Goal: Transaction & Acquisition: Download file/media

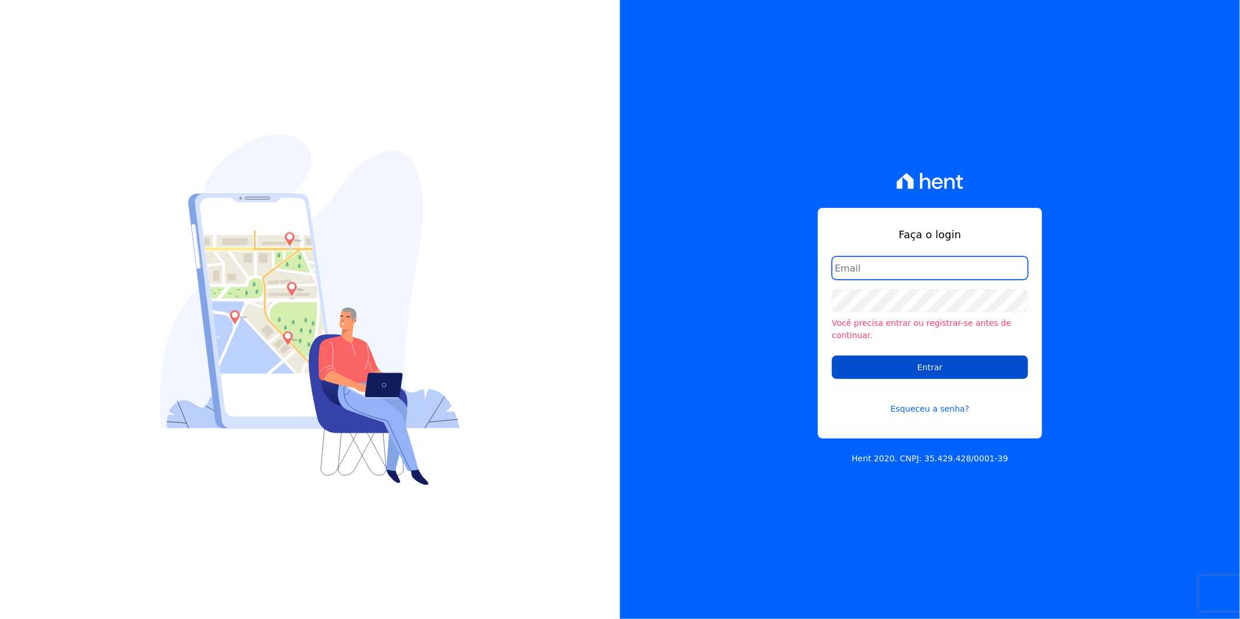
type input "[PERSON_NAME][EMAIL_ADDRESS][DOMAIN_NAME]"
click at [895, 371] on input "Entrar" at bounding box center [930, 367] width 196 height 23
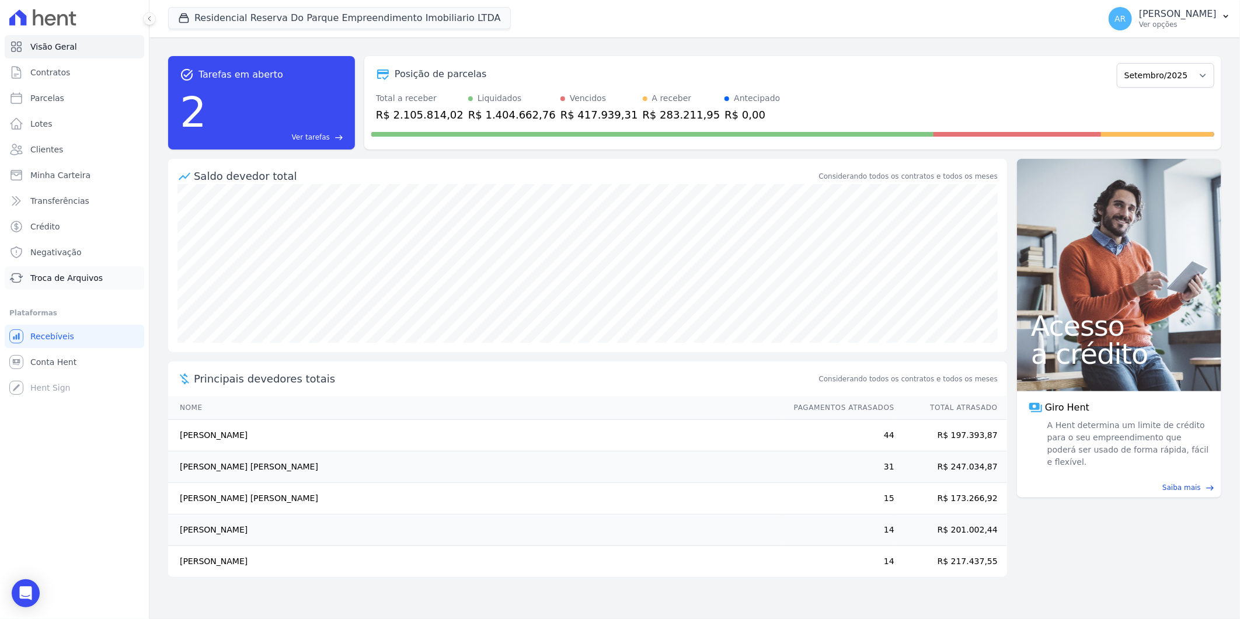
click at [88, 269] on link "Troca de Arquivos" at bounding box center [75, 277] width 140 height 23
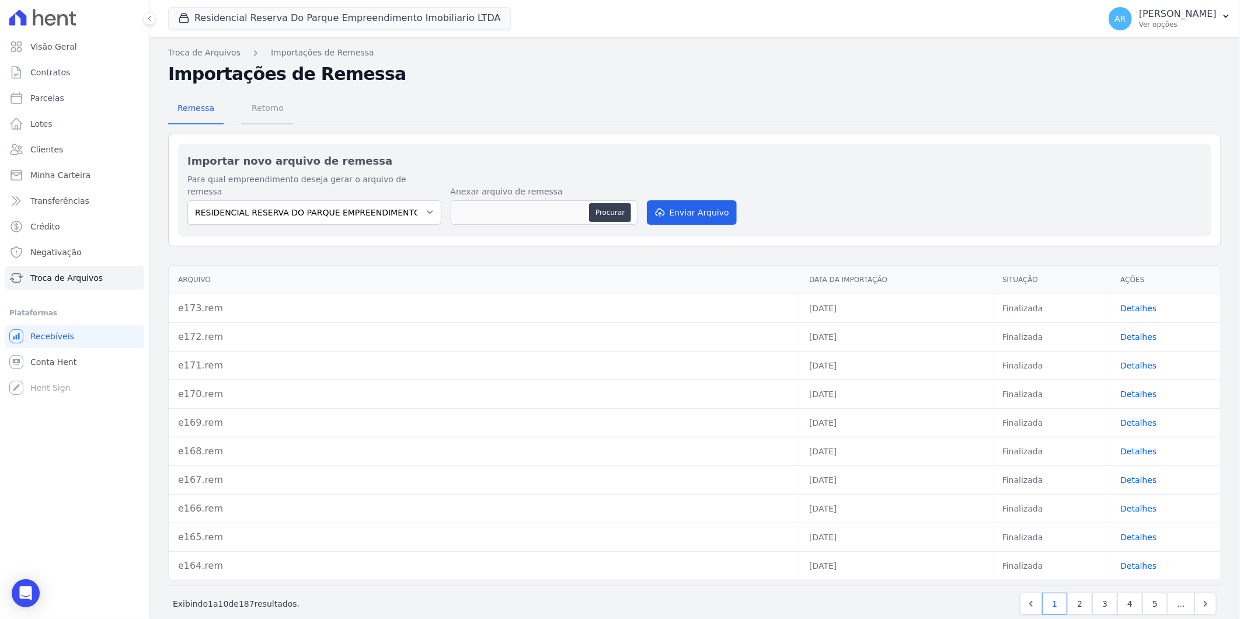
click at [258, 107] on span "Retorno" at bounding box center [268, 107] width 46 height 23
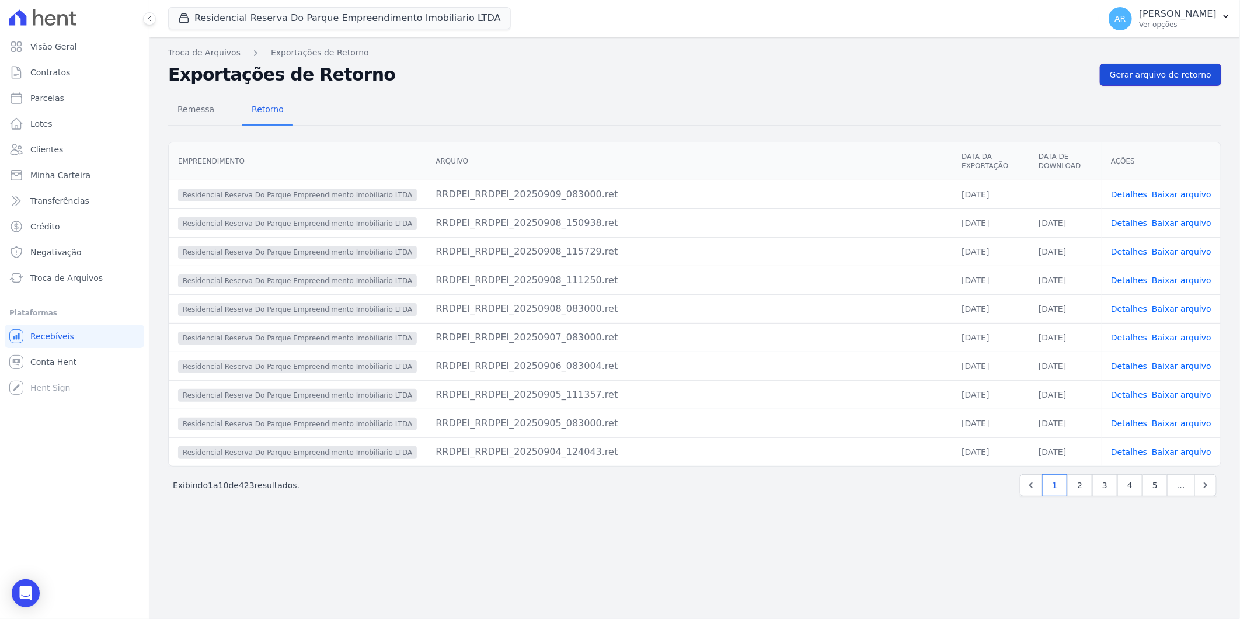
click at [1131, 75] on span "Gerar arquivo de retorno" at bounding box center [1161, 75] width 102 height 12
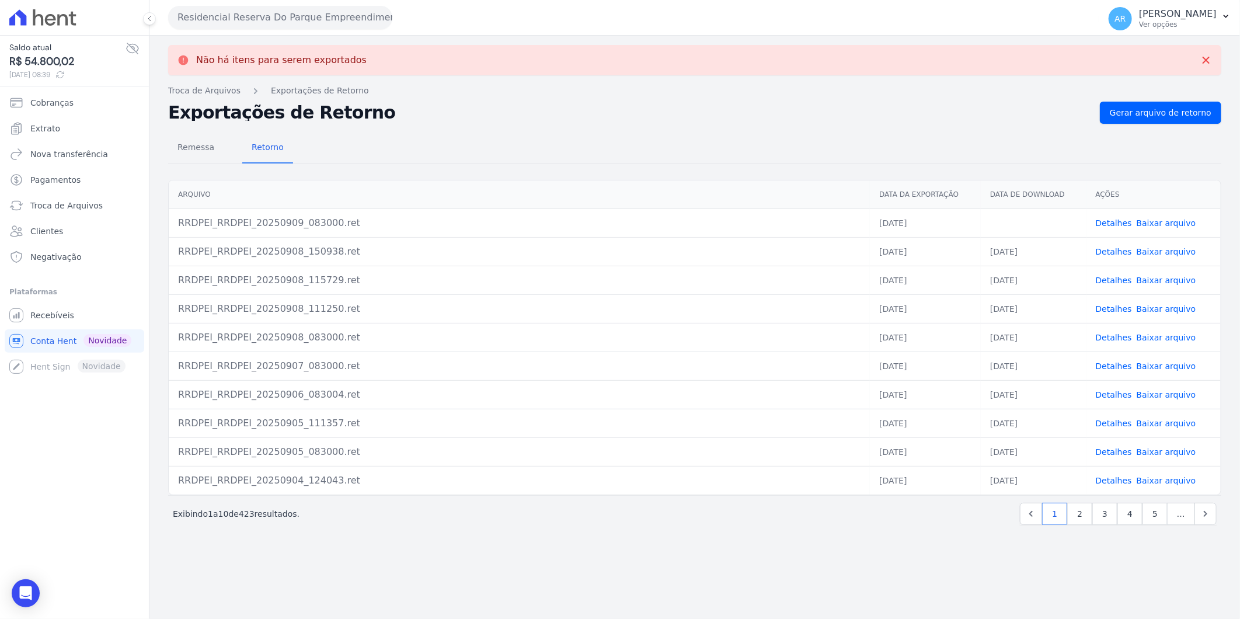
click at [1172, 224] on link "Baixar arquivo" at bounding box center [1167, 222] width 60 height 9
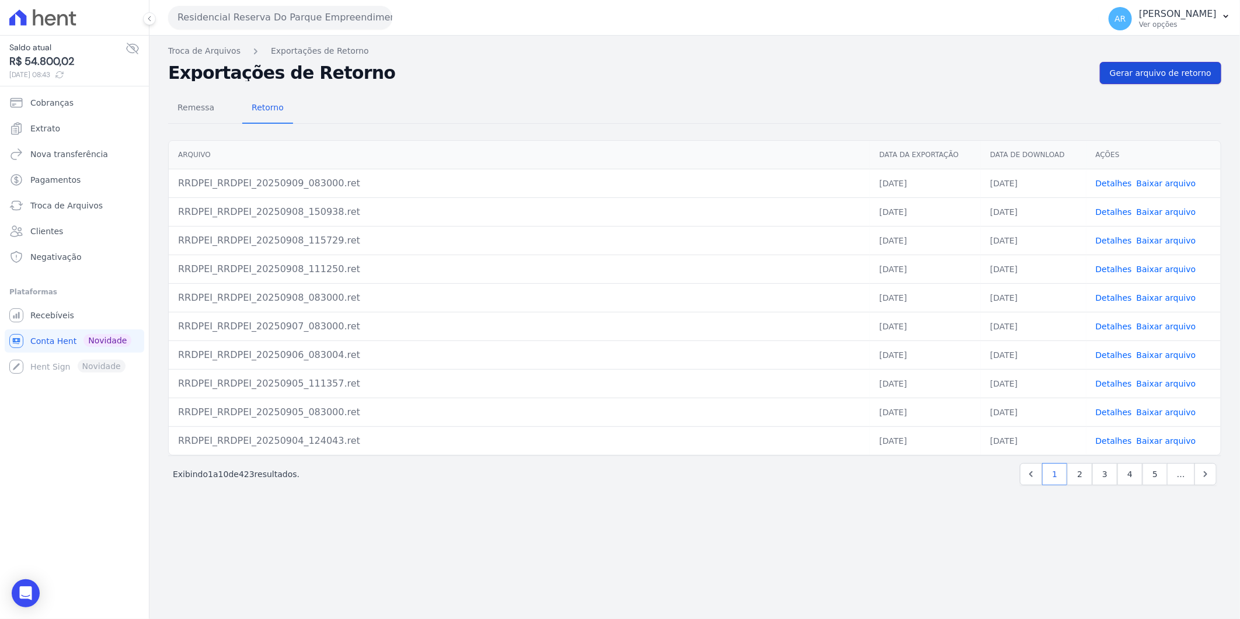
click at [1193, 76] on span "Gerar arquivo de retorno" at bounding box center [1161, 73] width 102 height 12
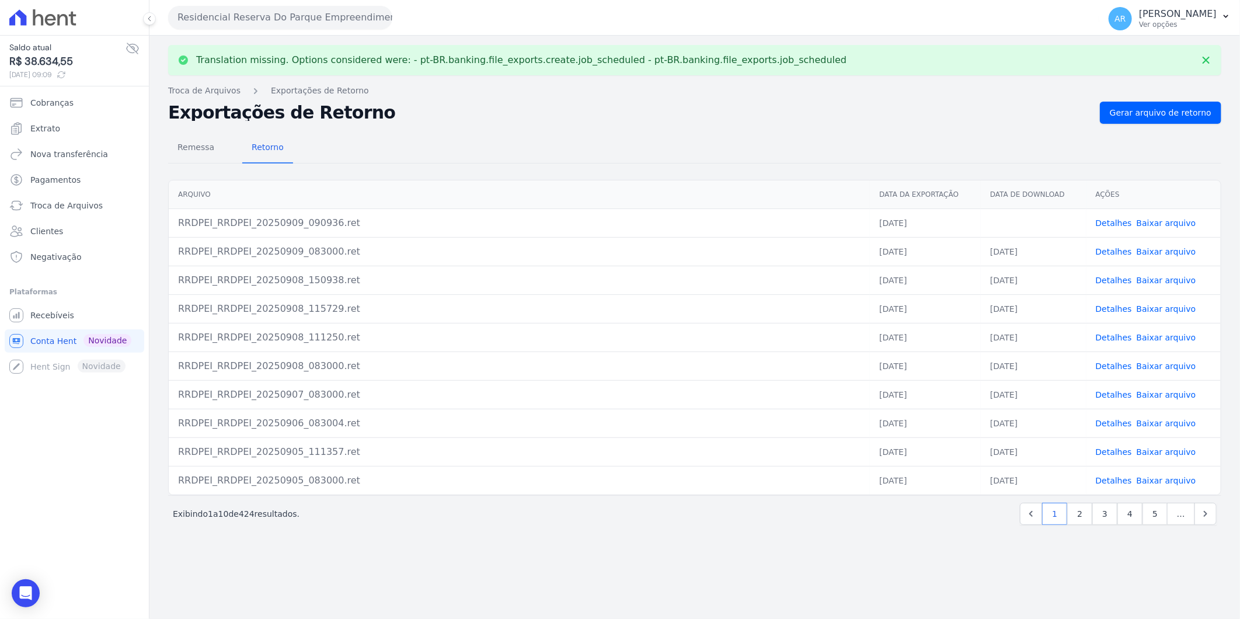
click at [1170, 226] on link "Baixar arquivo" at bounding box center [1167, 222] width 60 height 9
